Goal: Task Accomplishment & Management: Complete application form

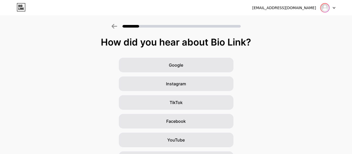
click at [325, 6] on img at bounding box center [325, 8] width 8 height 8
click at [274, 5] on div "[EMAIL_ADDRESS][DOMAIN_NAME]" at bounding box center [284, 7] width 64 height 5
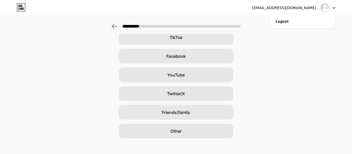
scroll to position [70, 0]
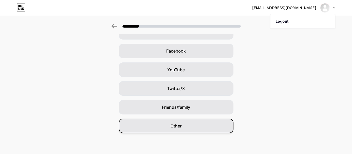
click at [184, 129] on div "Other" at bounding box center [176, 126] width 115 height 15
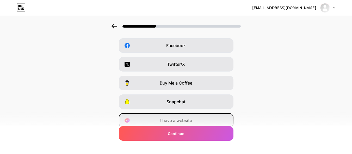
scroll to position [78, 0]
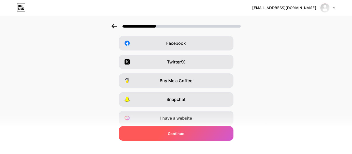
click at [179, 134] on span "Continue" at bounding box center [176, 133] width 16 height 5
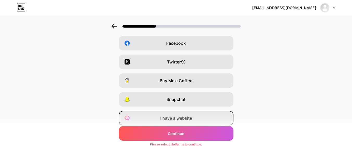
click at [180, 117] on span "I have a website" at bounding box center [176, 118] width 32 height 6
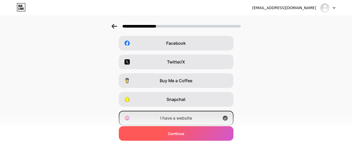
click at [180, 136] on span "Continue" at bounding box center [176, 133] width 16 height 5
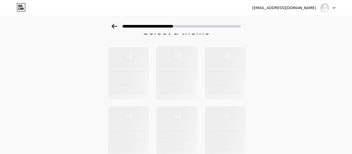
scroll to position [0, 0]
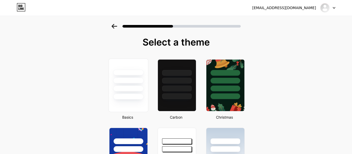
click at [138, 98] on div at bounding box center [128, 97] width 30 height 6
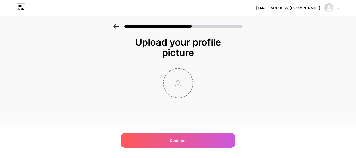
click at [177, 89] on input "file" at bounding box center [178, 83] width 29 height 29
type input "C:\fakepath\1 (1).jpg"
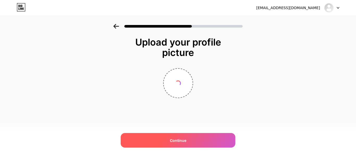
click at [174, 136] on div "Continue" at bounding box center [178, 140] width 115 height 15
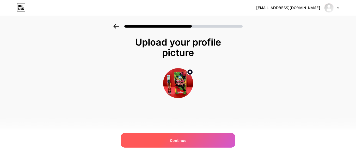
click at [171, 136] on div "Continue" at bounding box center [178, 140] width 115 height 15
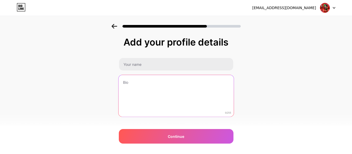
click at [144, 79] on textarea at bounding box center [175, 96] width 115 height 42
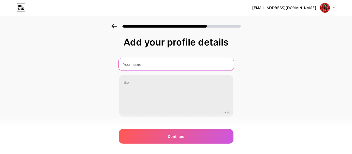
click at [147, 62] on input "text" at bounding box center [175, 64] width 115 height 13
type input "[PERSON_NAME]"
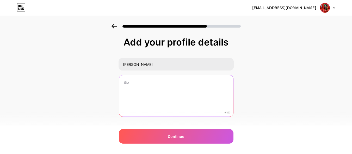
click at [145, 88] on textarea at bounding box center [176, 96] width 114 height 42
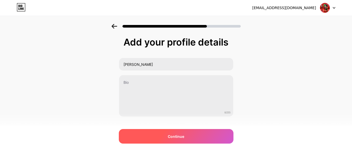
click at [184, 136] on span "Continue" at bounding box center [176, 136] width 16 height 5
